Goal: Use online tool/utility: Use online tool/utility

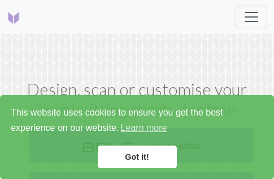
click at [161, 154] on link "Got it!" at bounding box center [137, 156] width 79 height 23
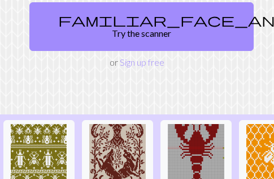
scroll to position [57, 0]
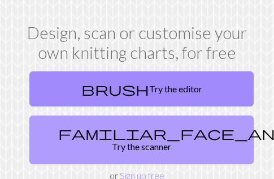
click at [170, 146] on link "familiar_face_and_zone Try the scanner" at bounding box center [141, 139] width 224 height 49
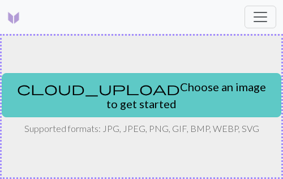
click at [153, 100] on button "cloud_upload Choose an image to get started" at bounding box center [141, 95] width 279 height 44
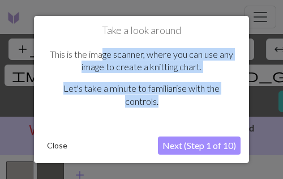
drag, startPoint x: 101, startPoint y: 52, endPoint x: 235, endPoint y: 102, distance: 142.4
click at [235, 102] on div "This is the image scanner, where you can use any image to create a knitting cha…" at bounding box center [141, 83] width 198 height 92
click at [215, 144] on button "Next (Step 1 of 10)" at bounding box center [199, 145] width 83 height 18
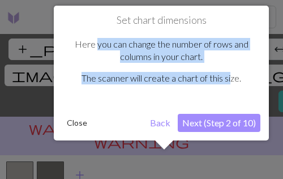
drag, startPoint x: 97, startPoint y: 49, endPoint x: 231, endPoint y: 63, distance: 134.2
click at [231, 63] on div "Here you can change the number of rows and columns in your chart. The scanner w…" at bounding box center [161, 66] width 198 height 79
click at [194, 67] on div "Here you can change the number of rows and columns in your chart. The scanner w…" at bounding box center [161, 66] width 198 height 79
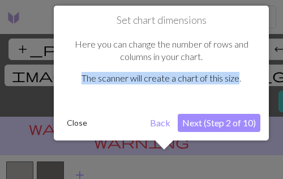
drag, startPoint x: 54, startPoint y: 80, endPoint x: 241, endPoint y: 86, distance: 187.2
click at [241, 86] on div "Set chart dimensions Here you can change the number of rows and columns in your…" at bounding box center [161, 73] width 215 height 135
click at [231, 124] on button "Next (Step 2 of 10)" at bounding box center [218, 123] width 83 height 18
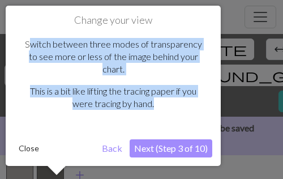
drag, startPoint x: 27, startPoint y: 46, endPoint x: 175, endPoint y: 104, distance: 158.9
click at [175, 104] on div "Switch between three modes of transparency to see more or less of the image beh…" at bounding box center [113, 79] width 198 height 104
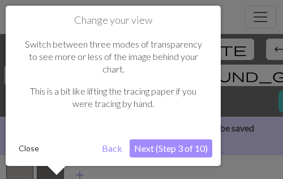
click at [182, 139] on button "Next (Step 3 of 10)" at bounding box center [170, 148] width 83 height 18
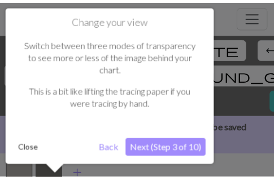
scroll to position [5, 0]
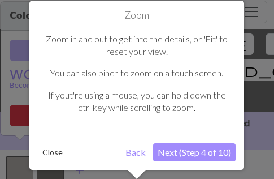
click at [222, 151] on button "Next (Step 4 of 10)" at bounding box center [194, 152] width 83 height 18
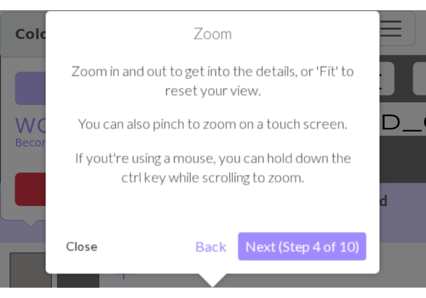
scroll to position [0, 0]
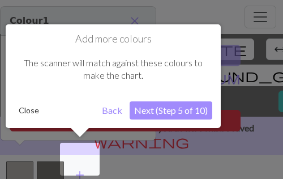
click at [157, 109] on button "Next (Step 5 of 10)" at bounding box center [170, 110] width 83 height 18
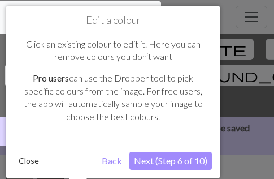
click at [180, 162] on button "Next (Step 6 of 10)" at bounding box center [170, 160] width 83 height 18
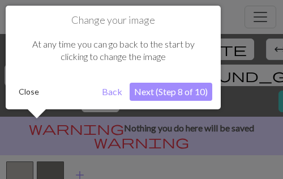
click at [24, 90] on button "Close" at bounding box center [28, 91] width 29 height 17
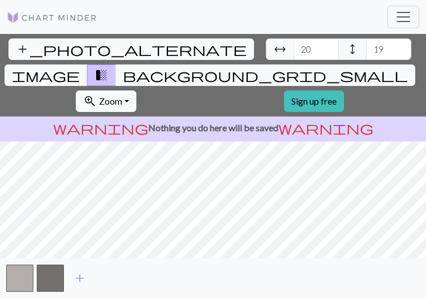
click at [97, 93] on span "zoom_in" at bounding box center [90, 101] width 14 height 16
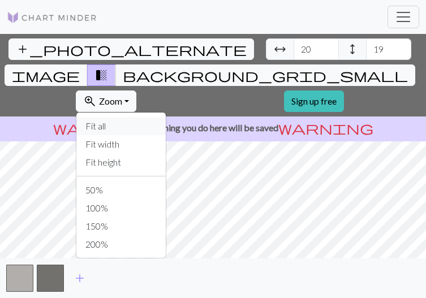
click at [166, 117] on button "Fit all" at bounding box center [120, 126] width 89 height 18
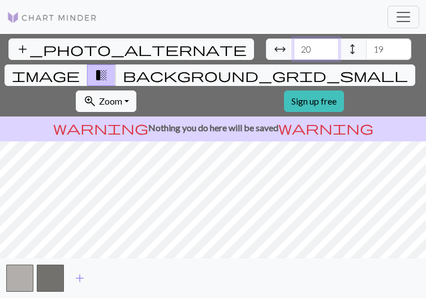
drag, startPoint x: 111, startPoint y: 51, endPoint x: 78, endPoint y: 47, distance: 33.5
click at [266, 47] on div "arrow_range Width 20 height Height 19" at bounding box center [338, 48] width 145 height 21
type input "85"
drag, startPoint x: 177, startPoint y: 48, endPoint x: 140, endPoint y: 49, distance: 37.3
click at [266, 49] on div "arrow_range Width 85 height Height 19" at bounding box center [338, 48] width 145 height 21
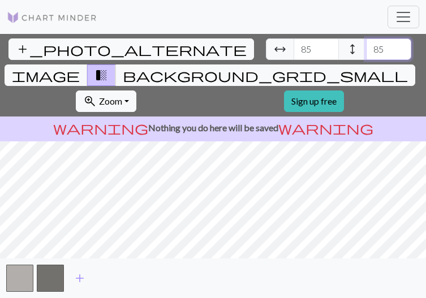
type input "85"
click at [136, 90] on button "zoom_in Zoom Zoom" at bounding box center [106, 100] width 60 height 21
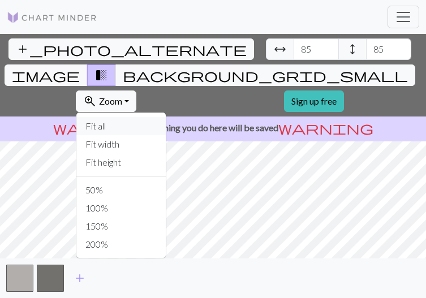
click at [166, 117] on button "Fit all" at bounding box center [120, 126] width 89 height 18
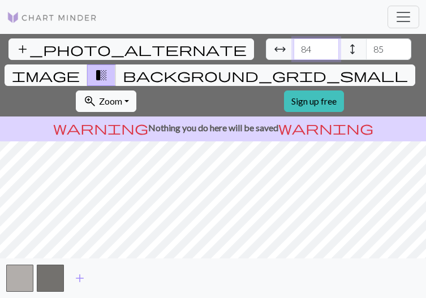
click at [274, 50] on input "84" at bounding box center [315, 48] width 45 height 21
drag, startPoint x: 111, startPoint y: 50, endPoint x: 91, endPoint y: 49, distance: 20.4
click at [274, 49] on input "84" at bounding box center [315, 48] width 45 height 21
drag, startPoint x: 102, startPoint y: 46, endPoint x: 112, endPoint y: 49, distance: 10.0
click at [274, 49] on input "24" at bounding box center [315, 48] width 45 height 21
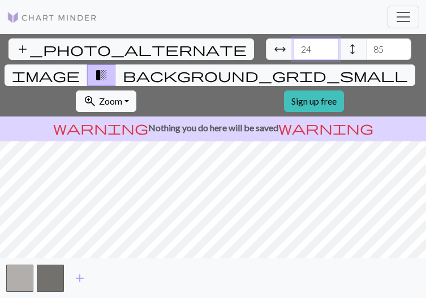
type input "24"
drag, startPoint x: 162, startPoint y: 47, endPoint x: 216, endPoint y: 54, distance: 54.2
click at [216, 54] on div "add_photo_alternate Change image arrow_range Width 24 height Height 85 image tr…" at bounding box center [209, 75] width 419 height 83
type input "24"
click at [136, 90] on button "zoom_in Zoom Zoom" at bounding box center [106, 100] width 60 height 21
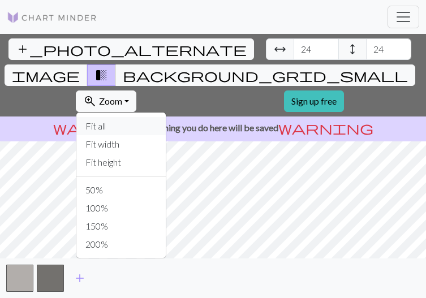
click at [166, 117] on button "Fit all" at bounding box center [120, 126] width 89 height 18
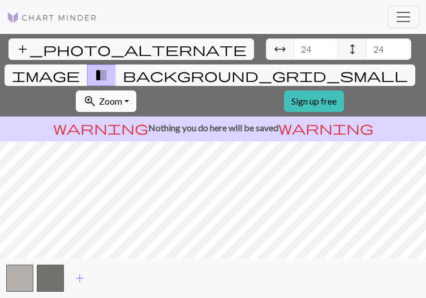
click at [136, 90] on button "zoom_in Zoom Zoom" at bounding box center [106, 100] width 60 height 21
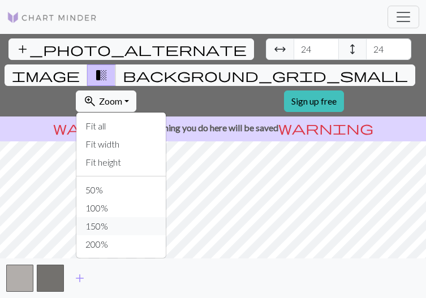
click at [166, 178] on button "150%" at bounding box center [120, 226] width 89 height 18
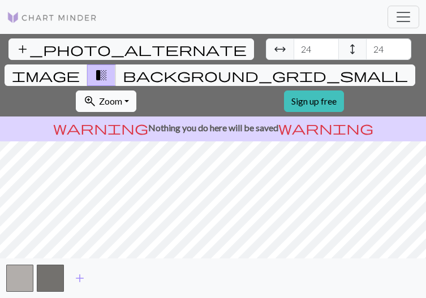
click at [122, 96] on span "Zoom" at bounding box center [110, 101] width 23 height 11
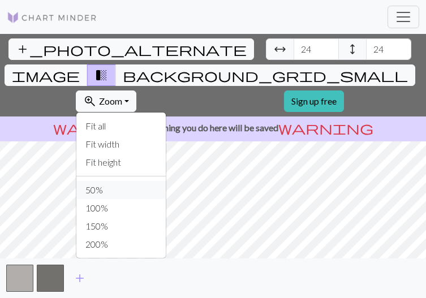
click at [166, 178] on button "50%" at bounding box center [120, 190] width 89 height 18
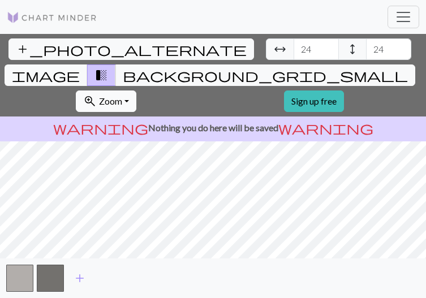
click at [136, 90] on button "zoom_in Zoom Zoom" at bounding box center [106, 100] width 60 height 21
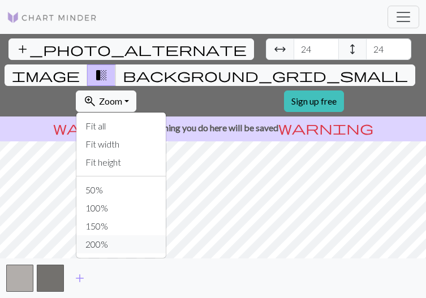
click at [166, 178] on button "200%" at bounding box center [120, 244] width 89 height 18
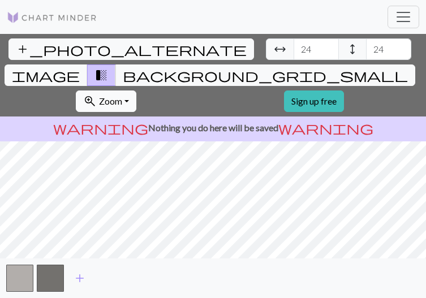
drag, startPoint x: 377, startPoint y: 46, endPoint x: 370, endPoint y: 45, distance: 7.5
click at [136, 90] on button "zoom_in Zoom Zoom" at bounding box center [106, 100] width 60 height 21
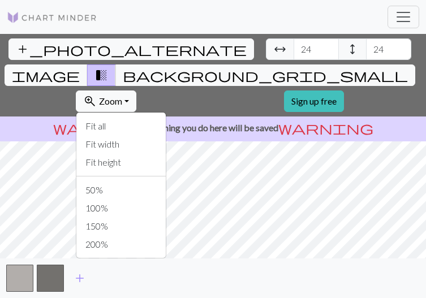
click at [166, 112] on div "Fit all Fit width Fit height 50% 100% 150% 200%" at bounding box center [121, 185] width 90 height 146
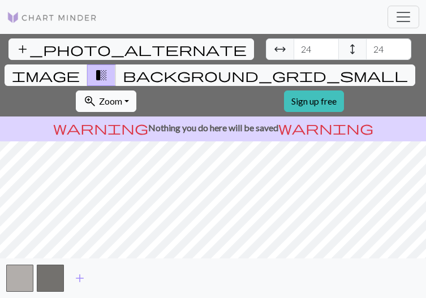
click at [136, 90] on button "zoom_in Zoom Zoom" at bounding box center [106, 100] width 60 height 21
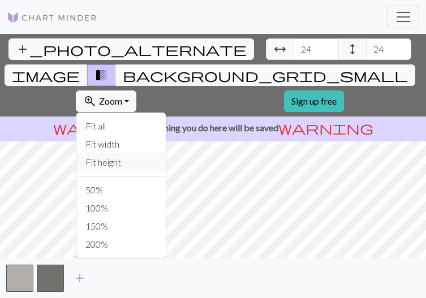
click at [166, 153] on button "Fit height" at bounding box center [120, 162] width 89 height 18
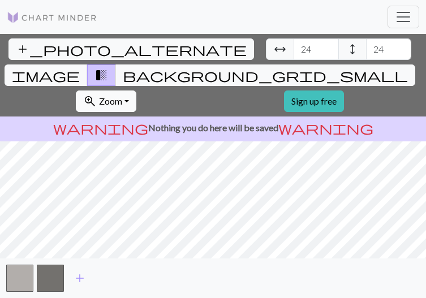
click at [122, 96] on span "Zoom" at bounding box center [110, 101] width 23 height 11
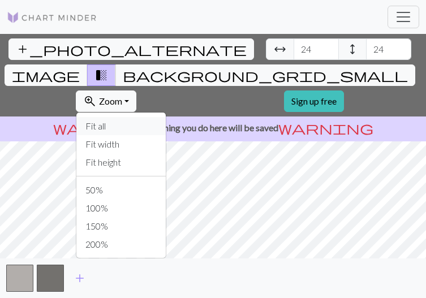
click at [166, 117] on button "Fit all" at bounding box center [120, 126] width 89 height 18
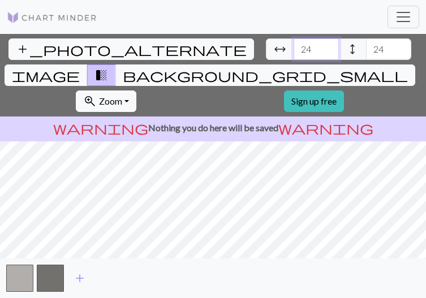
click at [274, 47] on input "24" at bounding box center [315, 48] width 45 height 21
drag, startPoint x: 100, startPoint y: 51, endPoint x: 109, endPoint y: 50, distance: 9.1
click at [274, 50] on input "24" at bounding box center [315, 48] width 45 height 21
type input "28"
drag, startPoint x: 173, startPoint y: 45, endPoint x: 185, endPoint y: 46, distance: 12.0
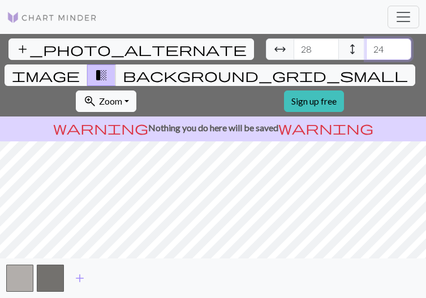
click at [274, 46] on input "24" at bounding box center [388, 48] width 45 height 21
type input "28"
click at [252, 178] on div "add" at bounding box center [213, 278] width 426 height 40
click at [91, 178] on button "add" at bounding box center [80, 277] width 28 height 21
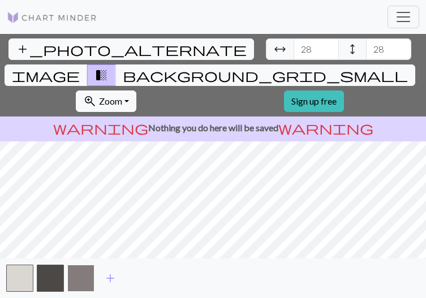
drag, startPoint x: 81, startPoint y: 275, endPoint x: 87, endPoint y: 283, distance: 10.1
click at [87, 178] on button "button" at bounding box center [80, 278] width 27 height 27
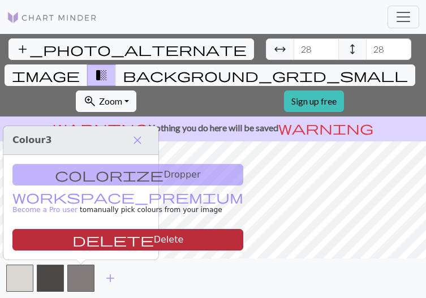
click at [80, 178] on button "delete Delete" at bounding box center [127, 239] width 231 height 21
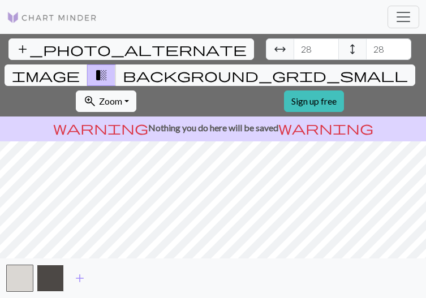
click at [45, 178] on button "button" at bounding box center [50, 278] width 27 height 27
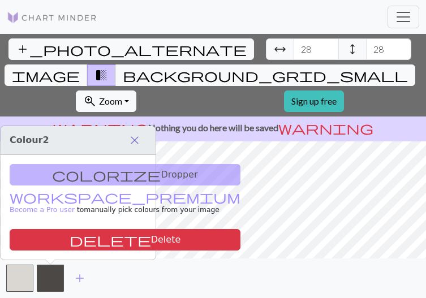
click at [139, 138] on span "close" at bounding box center [135, 140] width 14 height 16
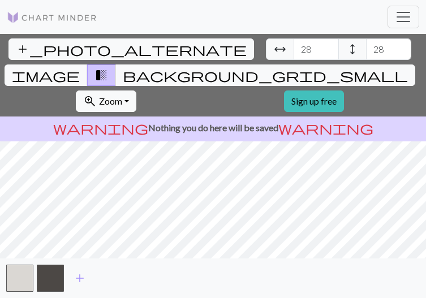
click at [274, 175] on div "add_photo_alternate Change image arrow_range Width 28 height Height 28 image tr…" at bounding box center [213, 166] width 426 height 264
click at [46, 178] on button "button" at bounding box center [50, 278] width 27 height 27
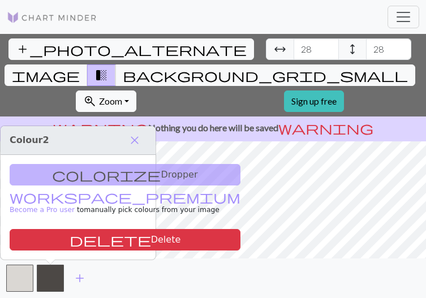
click at [74, 172] on div "colorize Dropper workspace_premium Become a Pro user to manually pick colours f…" at bounding box center [78, 207] width 155 height 105
click at [137, 138] on span "close" at bounding box center [135, 140] width 14 height 16
